Goal: Check status: Check status

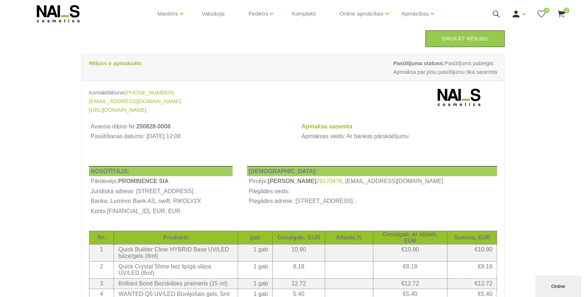
scroll to position [29, 0]
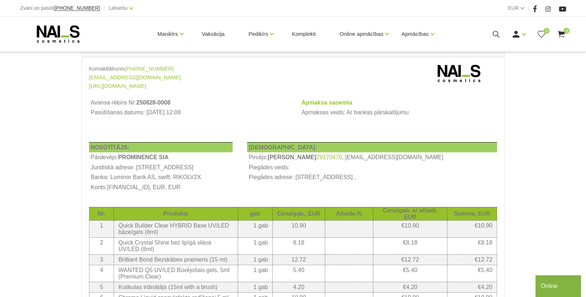
scroll to position [116, 0]
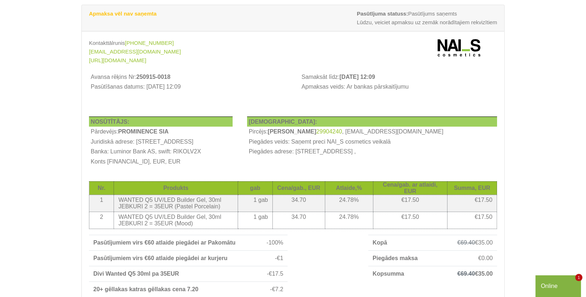
scroll to position [116, 0]
